Goal: Navigation & Orientation: Find specific page/section

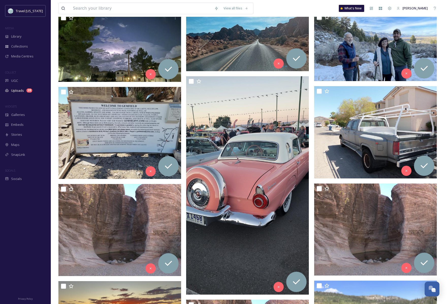
scroll to position [249, 0]
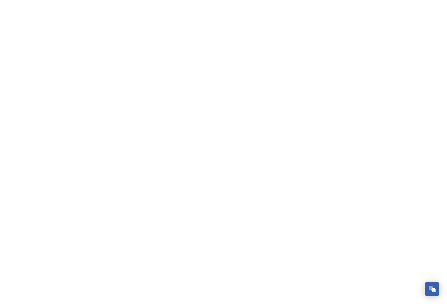
scroll to position [82, 0]
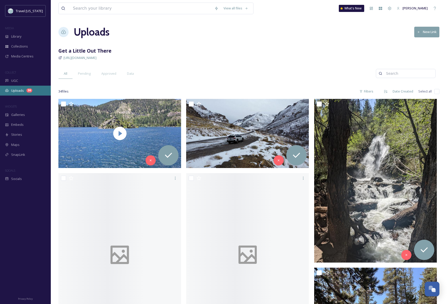
click at [16, 89] on span "Uploads" at bounding box center [17, 90] width 13 height 5
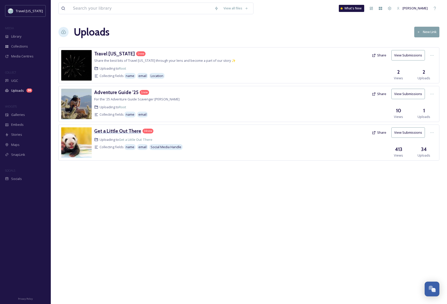
click at [109, 131] on h3 "Get a Little Out There" at bounding box center [117, 131] width 47 height 6
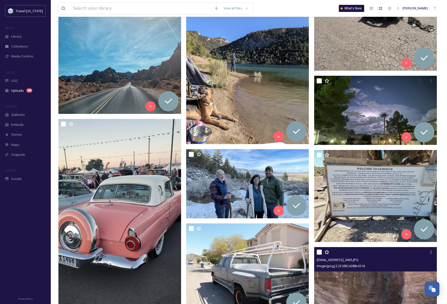
scroll to position [525, 0]
